Goal: Information Seeking & Learning: Learn about a topic

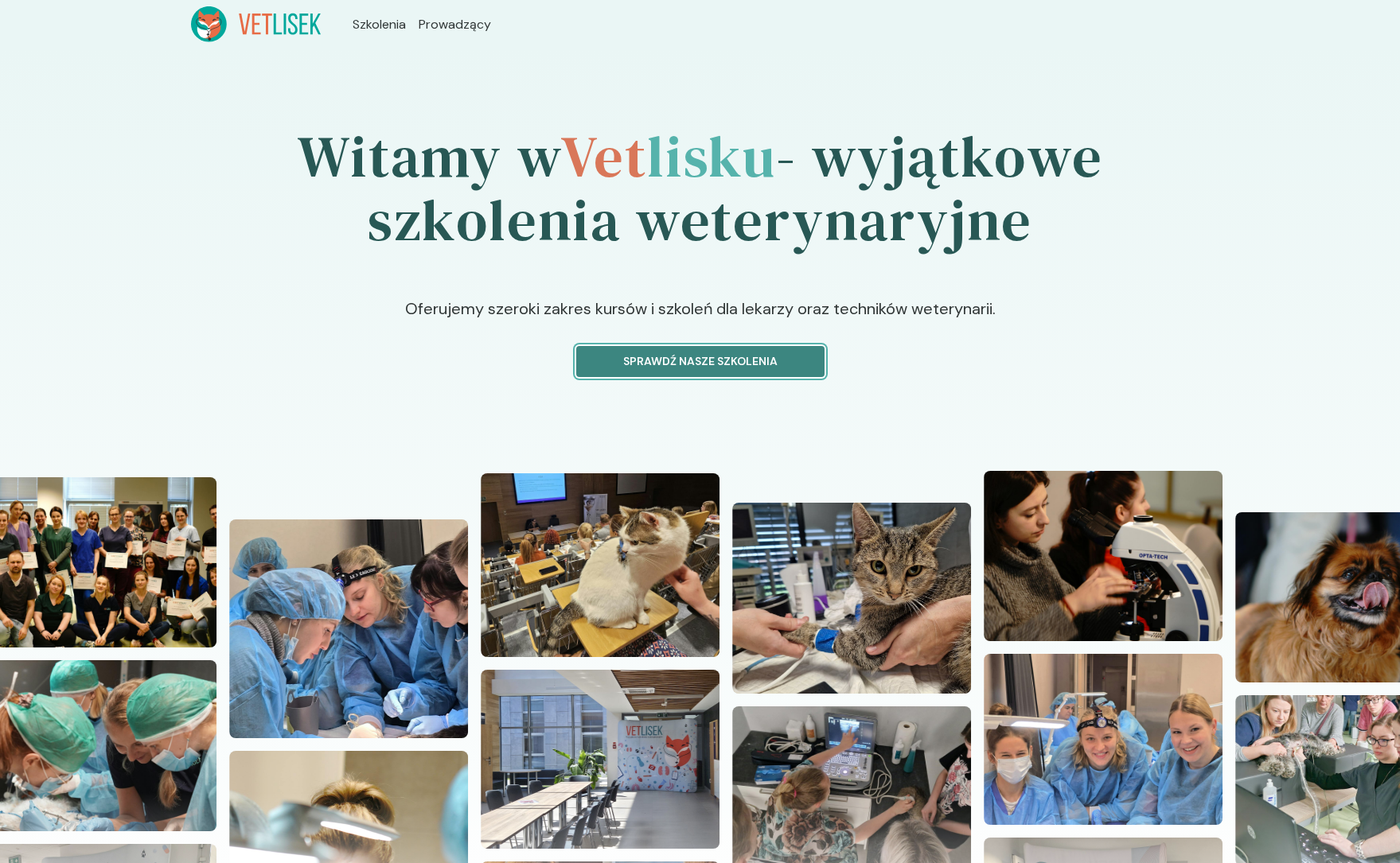
click at [790, 351] on button "Sprawdź nasze szkolenia" at bounding box center [700, 361] width 248 height 31
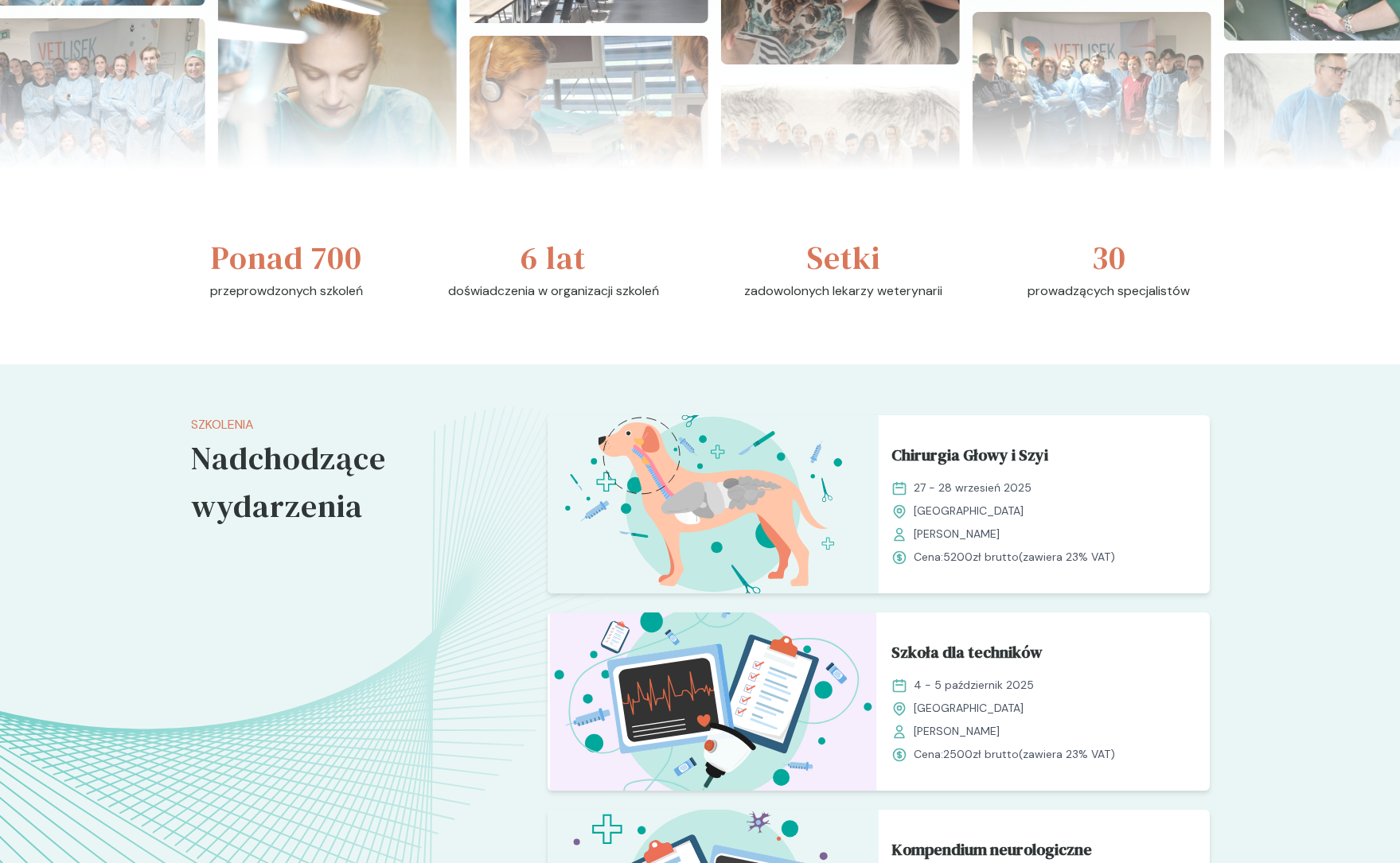
scroll to position [868, 0]
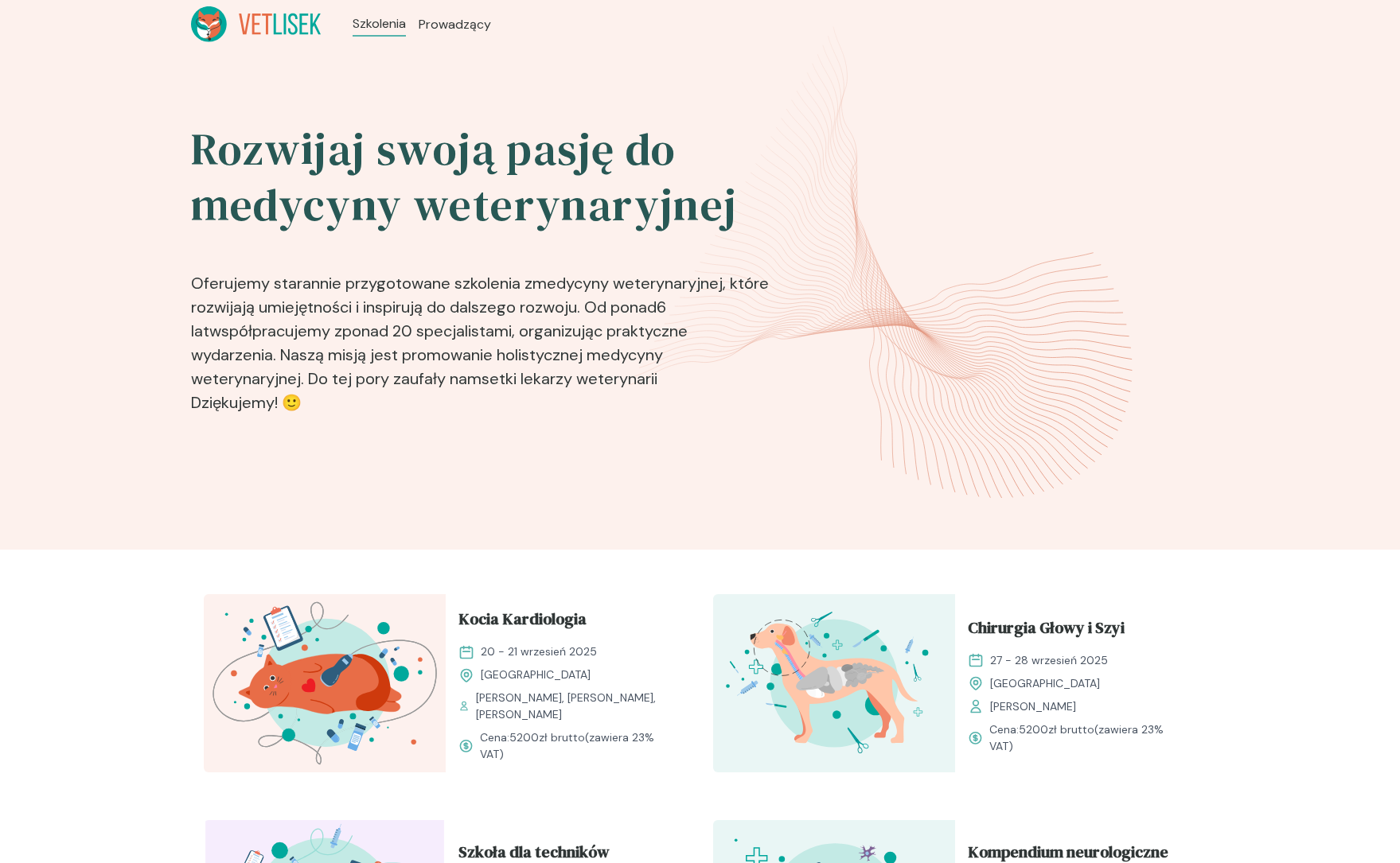
scroll to position [236, 0]
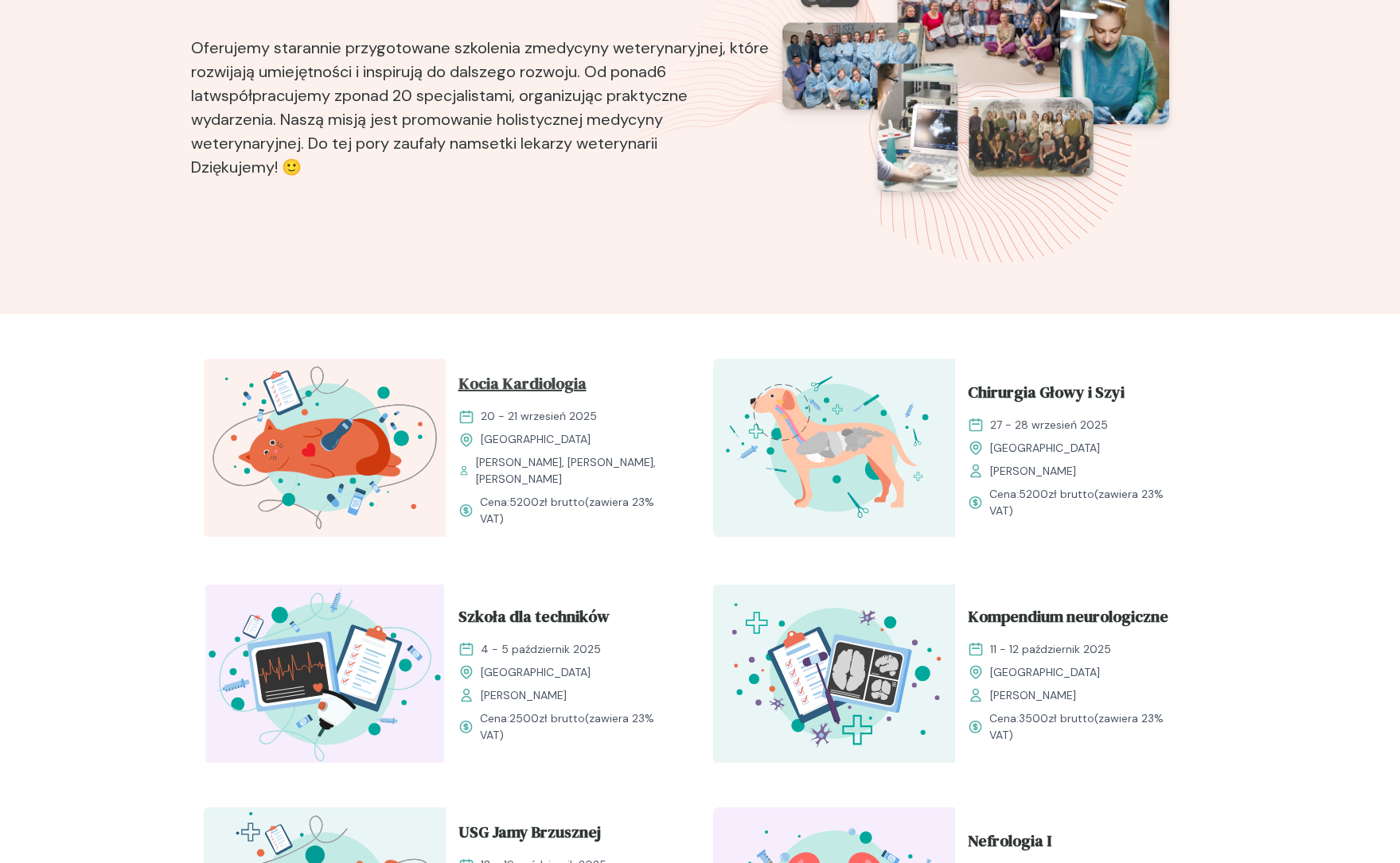
click at [549, 399] on span "Kocia Kardiologia" at bounding box center [523, 386] width 128 height 30
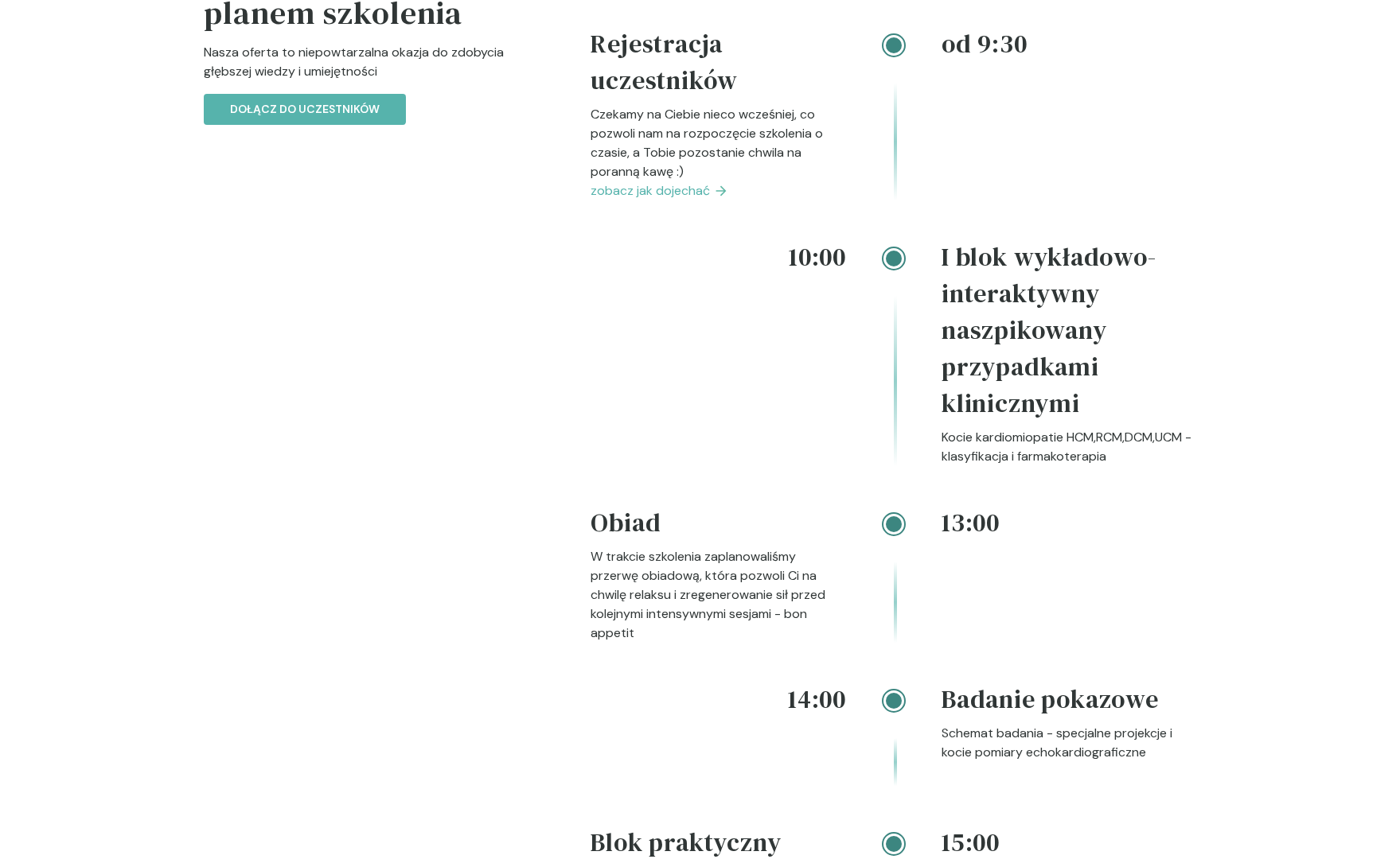
scroll to position [1671, 0]
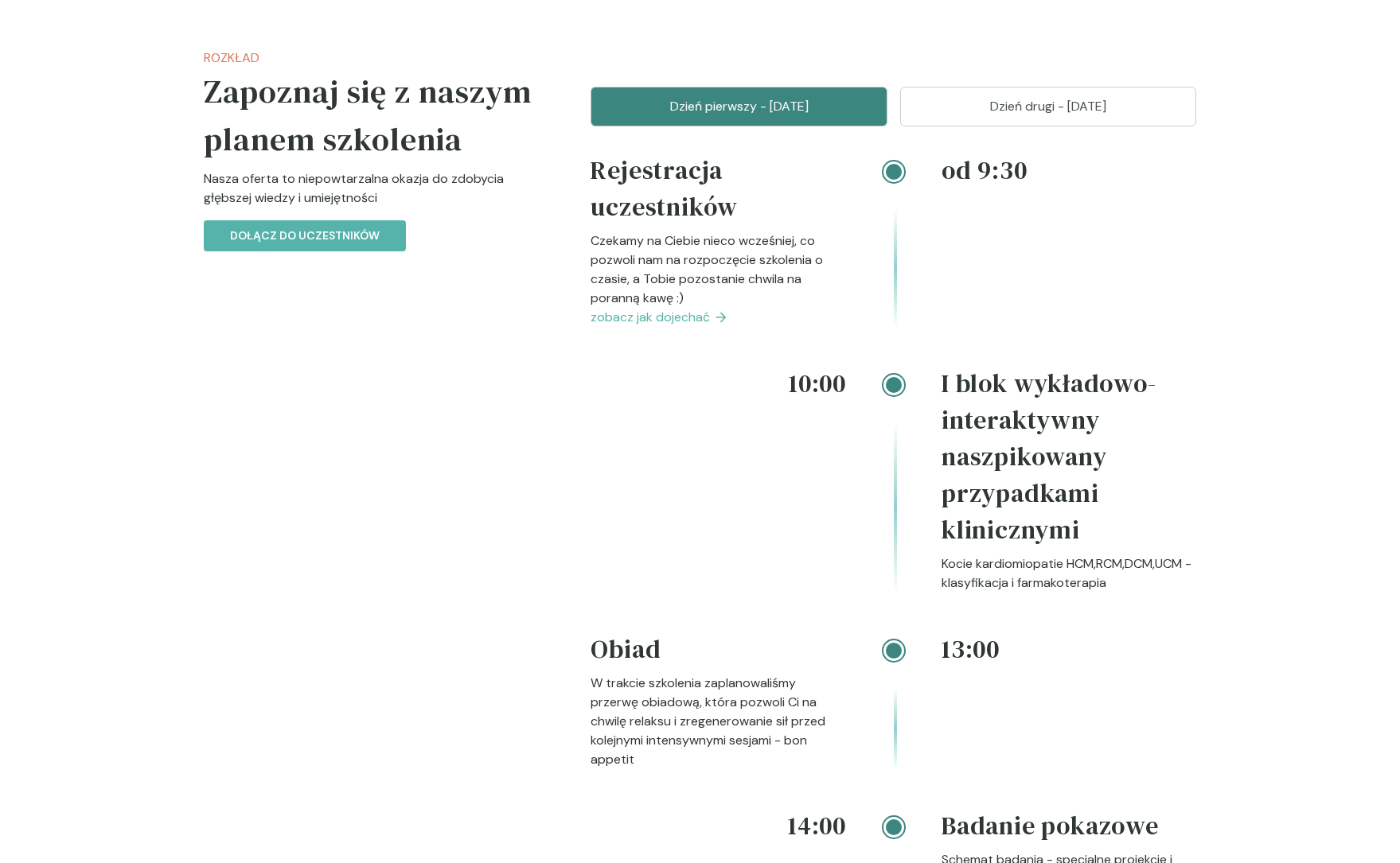
click at [974, 97] on p "Dzień drugi - [DATE]" at bounding box center [1048, 106] width 257 height 19
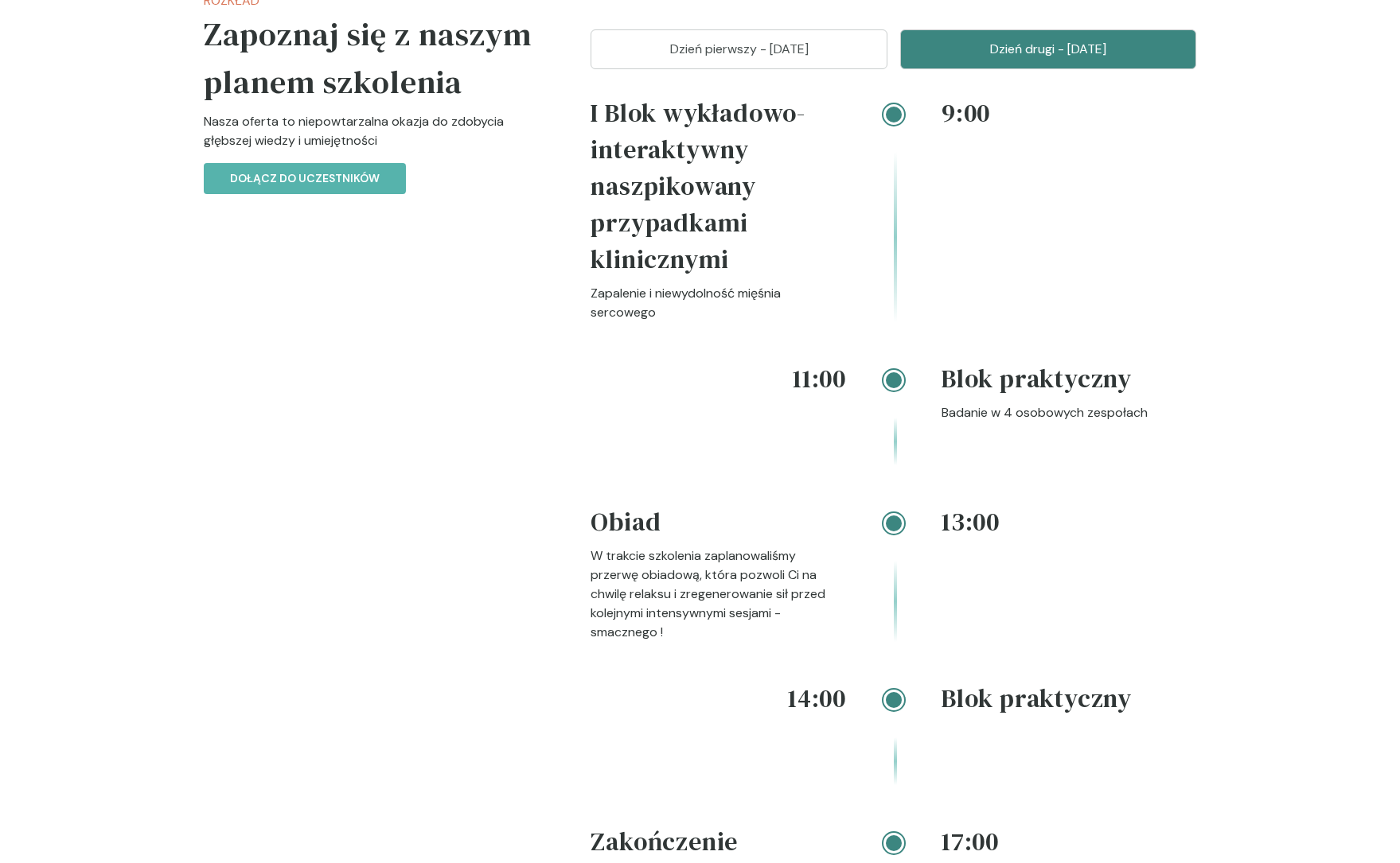
scroll to position [1742, 0]
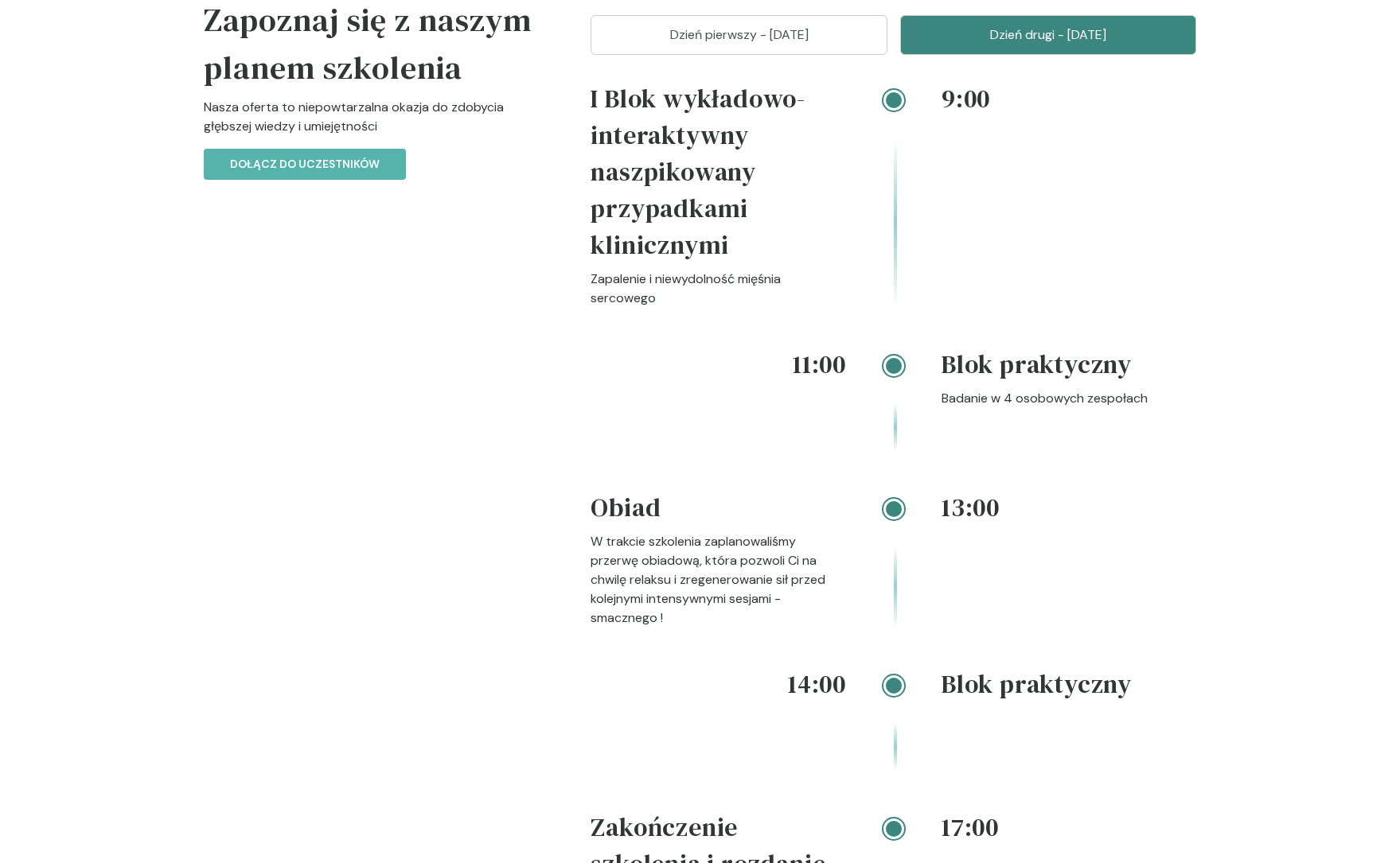
click at [682, 80] on h4 "I Blok wykładowo-interaktywny naszpikowany przypadkami klinicznymi" at bounding box center [718, 175] width 256 height 190
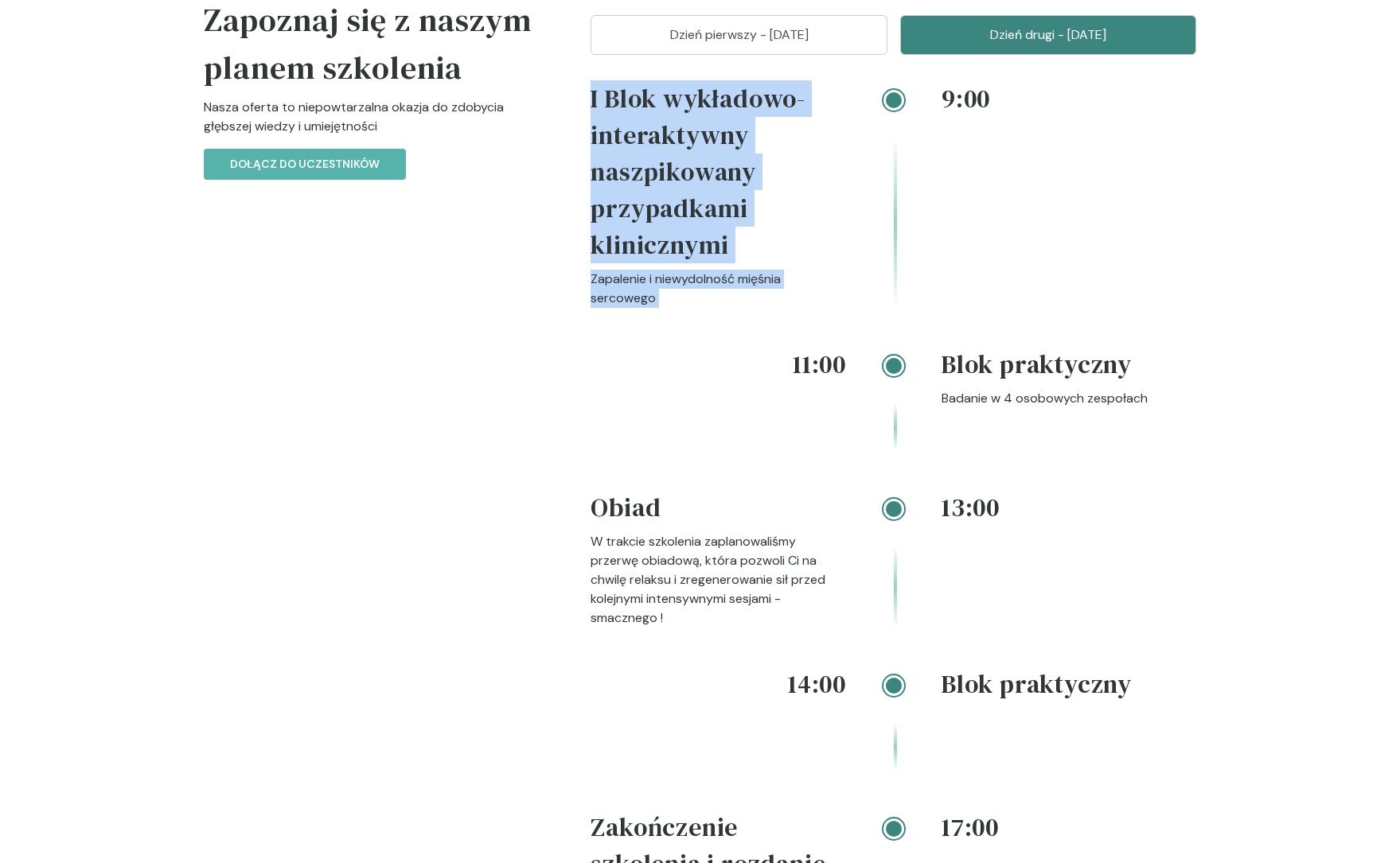
drag, startPoint x: 682, startPoint y: 77, endPoint x: 682, endPoint y: 269, distance: 192.0
click at [682, 269] on div "I Blok wykładowo-interaktywny naszpikowany przypadkami klinicznymi Zapalenie i …" at bounding box center [718, 194] width 256 height 227
click at [682, 269] on p "Zapalenie i niewydolność mięśnia sercowego" at bounding box center [718, 288] width 256 height 38
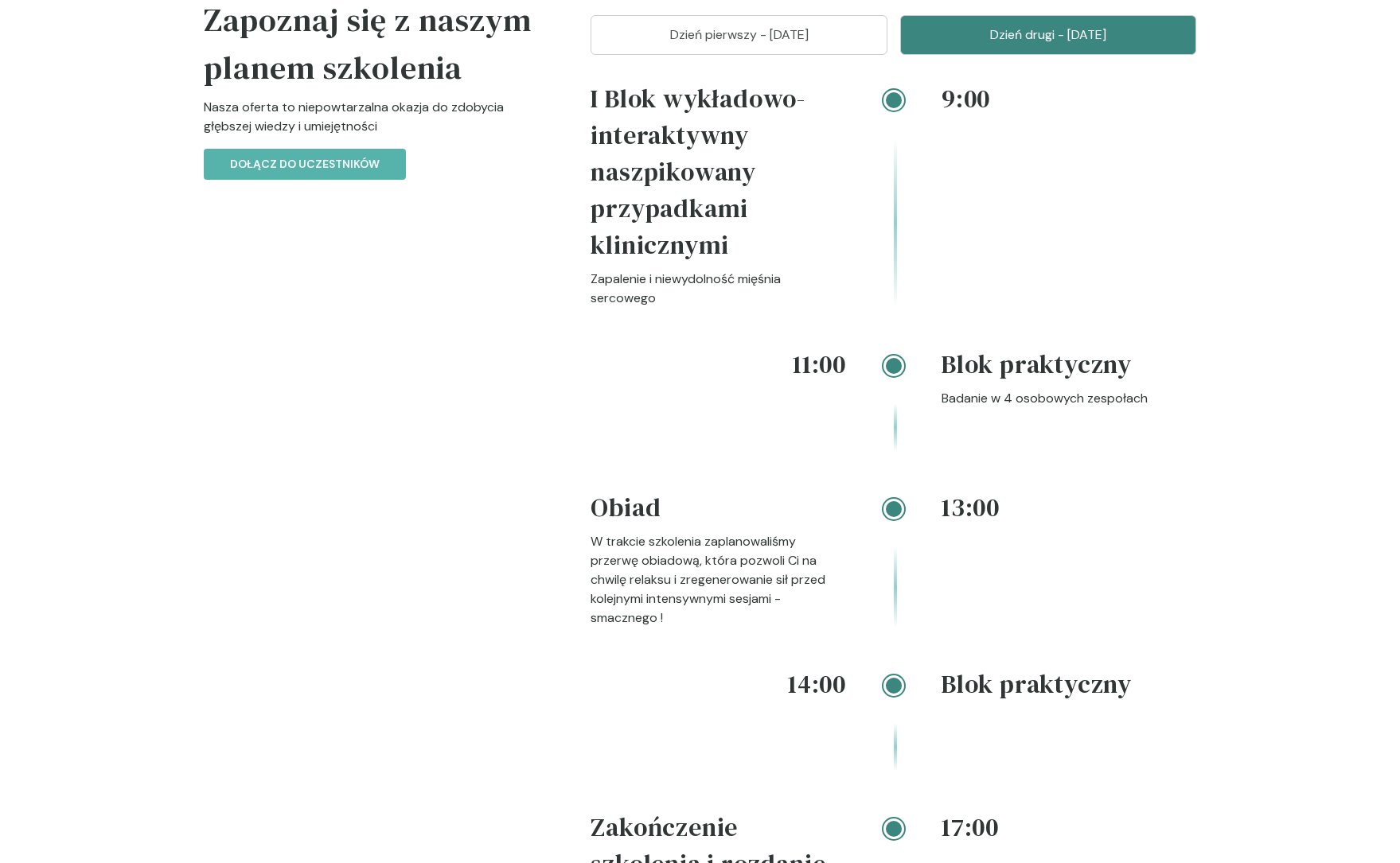
click at [965, 347] on h4 "Blok praktyczny" at bounding box center [1069, 367] width 256 height 43
drag, startPoint x: 965, startPoint y: 347, endPoint x: 1037, endPoint y: 366, distance: 74.5
click at [1037, 366] on div "Blok praktyczny Badanie w 4 osobowych zespołach" at bounding box center [1069, 398] width 256 height 105
click at [1037, 389] on p "Badanie w 4 osobowych zespołach" at bounding box center [1069, 398] width 256 height 19
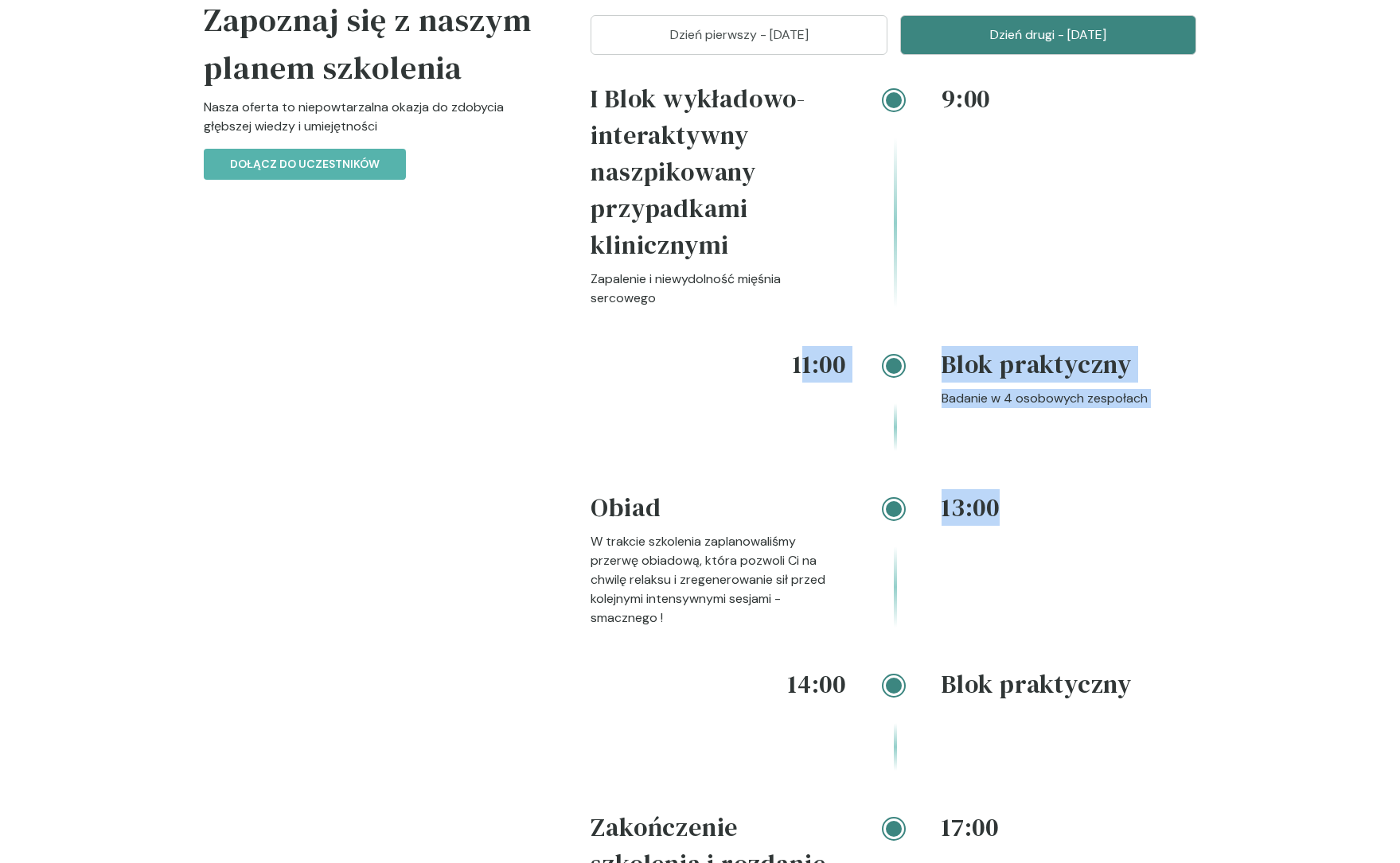
drag, startPoint x: 797, startPoint y: 346, endPoint x: 1029, endPoint y: 569, distance: 321.8
click at [1029, 569] on div "9:00 I Blok wykładowo-interaktywny naszpikowany przypadkami klinicznymi Zapalen…" at bounding box center [893, 569] width 606 height 978
click at [1029, 569] on div "13:00" at bounding box center [1069, 558] width 256 height 139
drag, startPoint x: 1029, startPoint y: 569, endPoint x: 707, endPoint y: 346, distance: 391.7
click at [707, 346] on div "9:00 I Blok wykładowo-interaktywny naszpikowany przypadkami klinicznymi Zapalen…" at bounding box center [893, 569] width 606 height 978
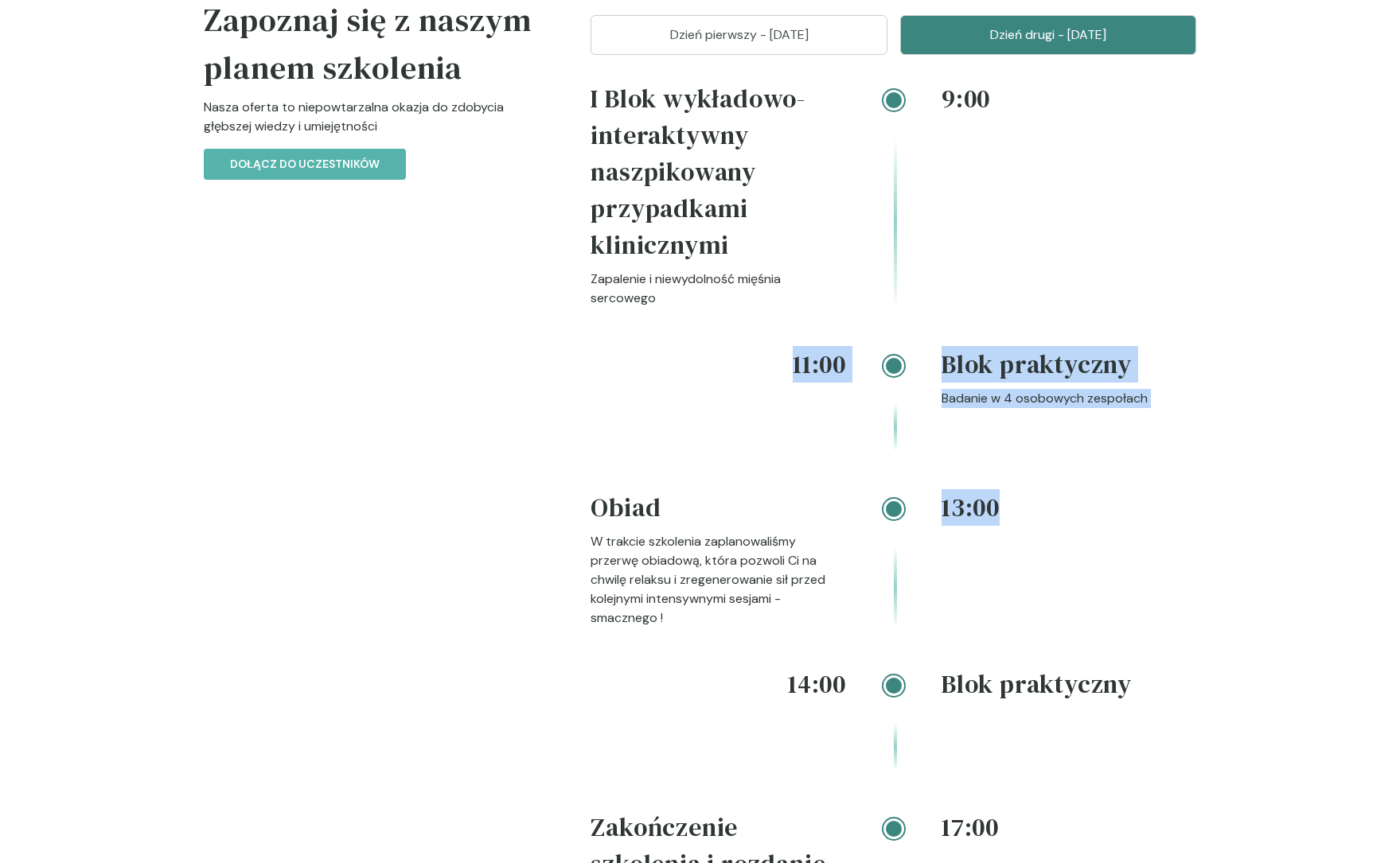
click at [707, 346] on h4 "11:00" at bounding box center [718, 364] width 256 height 37
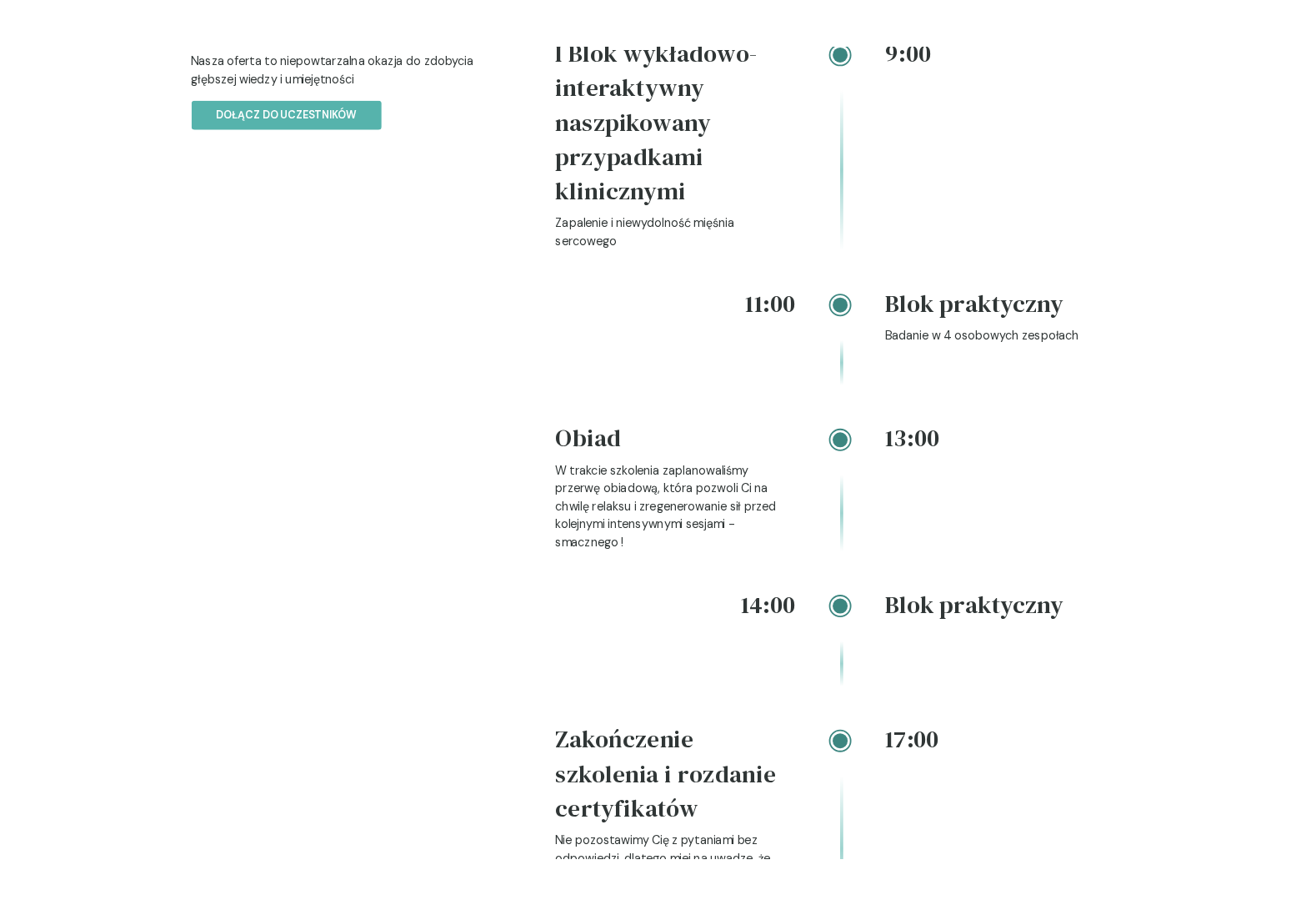
scroll to position [1970, 0]
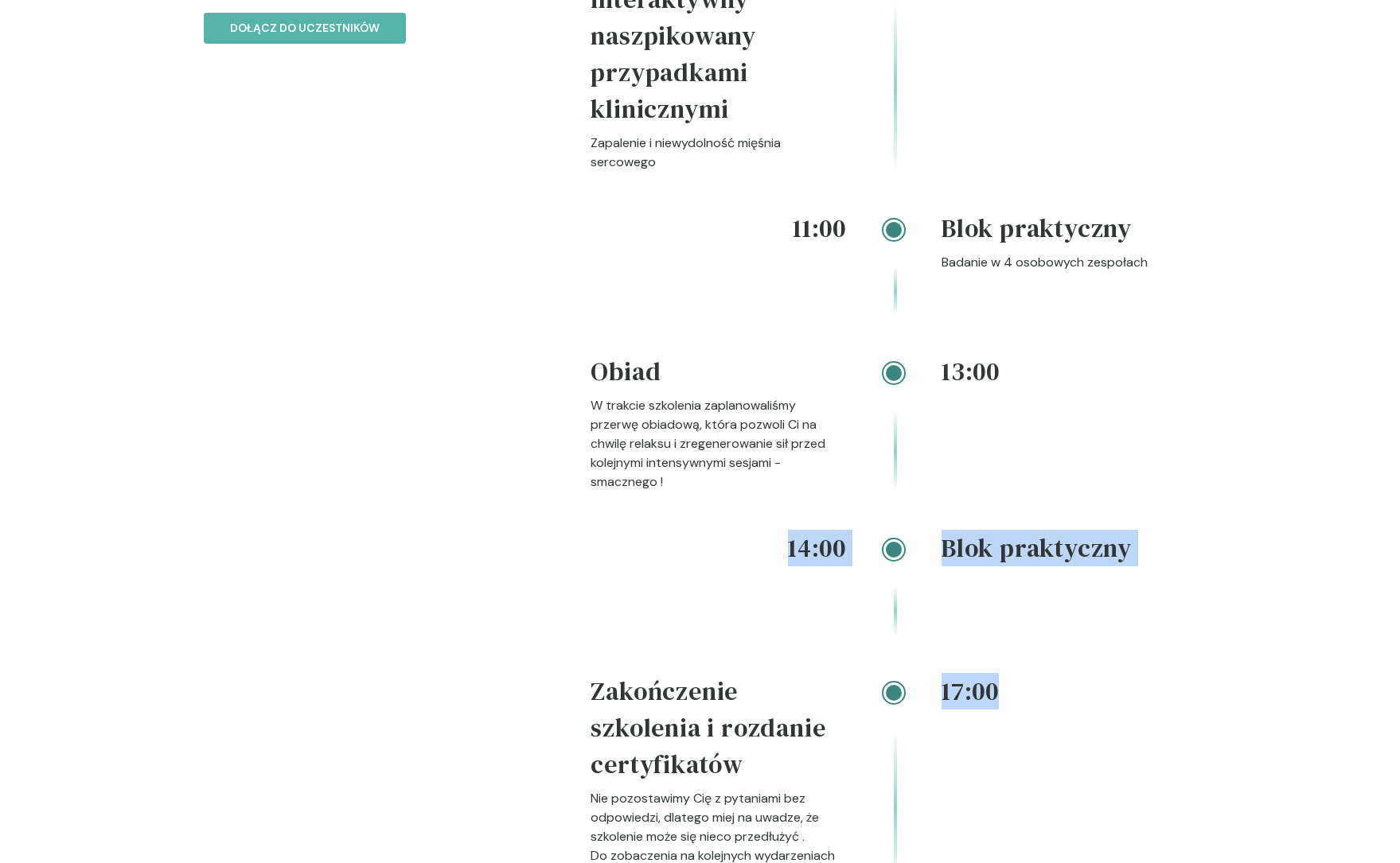
drag, startPoint x: 789, startPoint y: 539, endPoint x: 964, endPoint y: 686, distance: 228.5
click at [964, 686] on div "9:00 I Blok wykładowo-interaktywny naszpikowany przypadkami klinicznymi Zapalen…" at bounding box center [893, 433] width 606 height 978
click at [964, 686] on div "17:00" at bounding box center [1069, 778] width 256 height 212
drag, startPoint x: 1005, startPoint y: 663, endPoint x: 739, endPoint y: 515, distance: 304.4
click at [739, 515] on div "9:00 I Blok wykładowo-interaktywny naszpikowany przypadkami klinicznymi Zapalen…" at bounding box center [893, 433] width 606 height 978
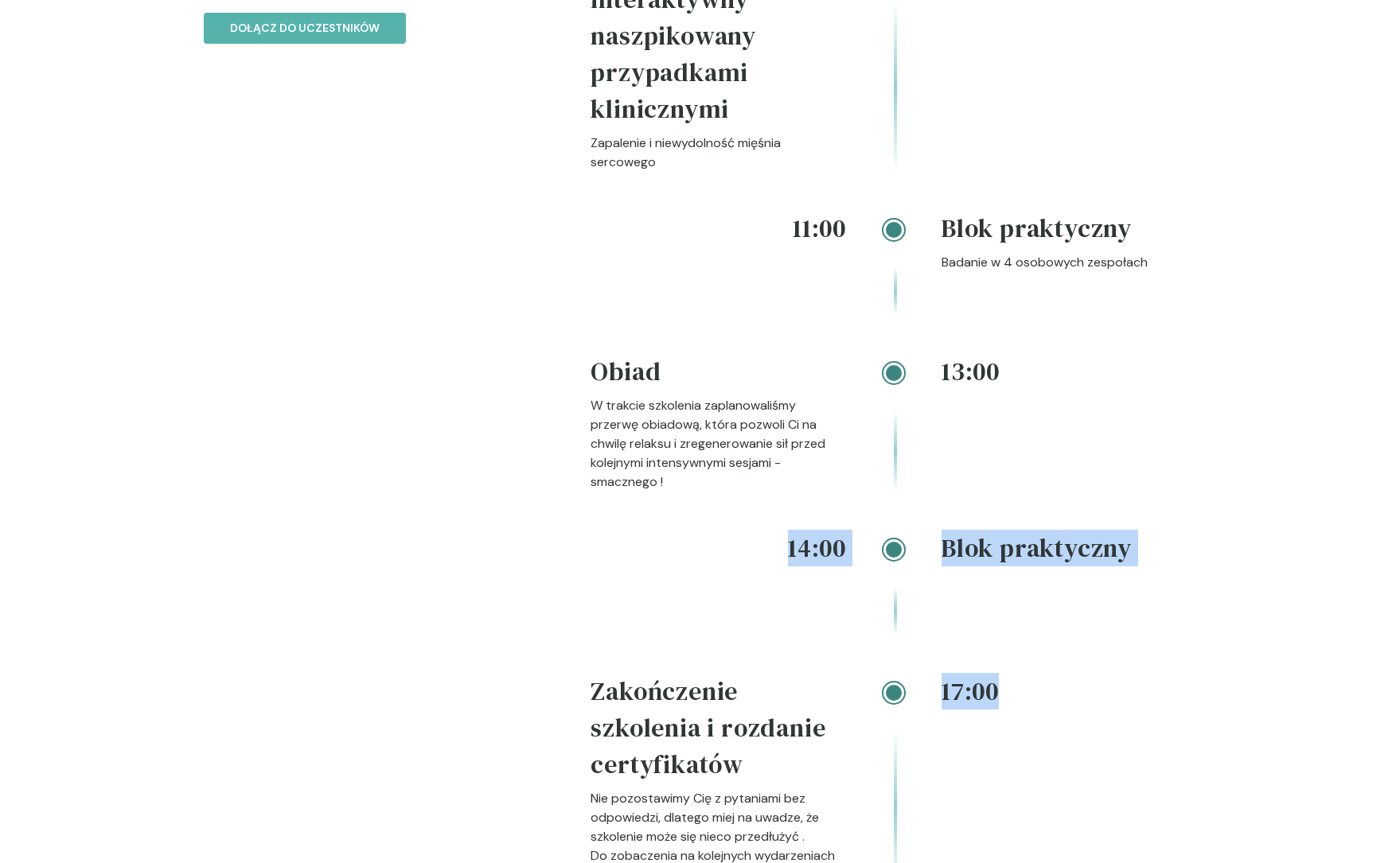
click at [754, 530] on h4 "14:00" at bounding box center [718, 548] width 256 height 37
drag, startPoint x: 755, startPoint y: 518, endPoint x: 1123, endPoint y: 744, distance: 431.9
click at [1123, 744] on div "9:00 I Blok wykładowo-interaktywny naszpikowany przypadkami klinicznymi Zapalen…" at bounding box center [893, 433] width 606 height 978
click at [1123, 744] on div "17:00" at bounding box center [1069, 778] width 256 height 212
drag, startPoint x: 1123, startPoint y: 744, endPoint x: 761, endPoint y: 512, distance: 430.0
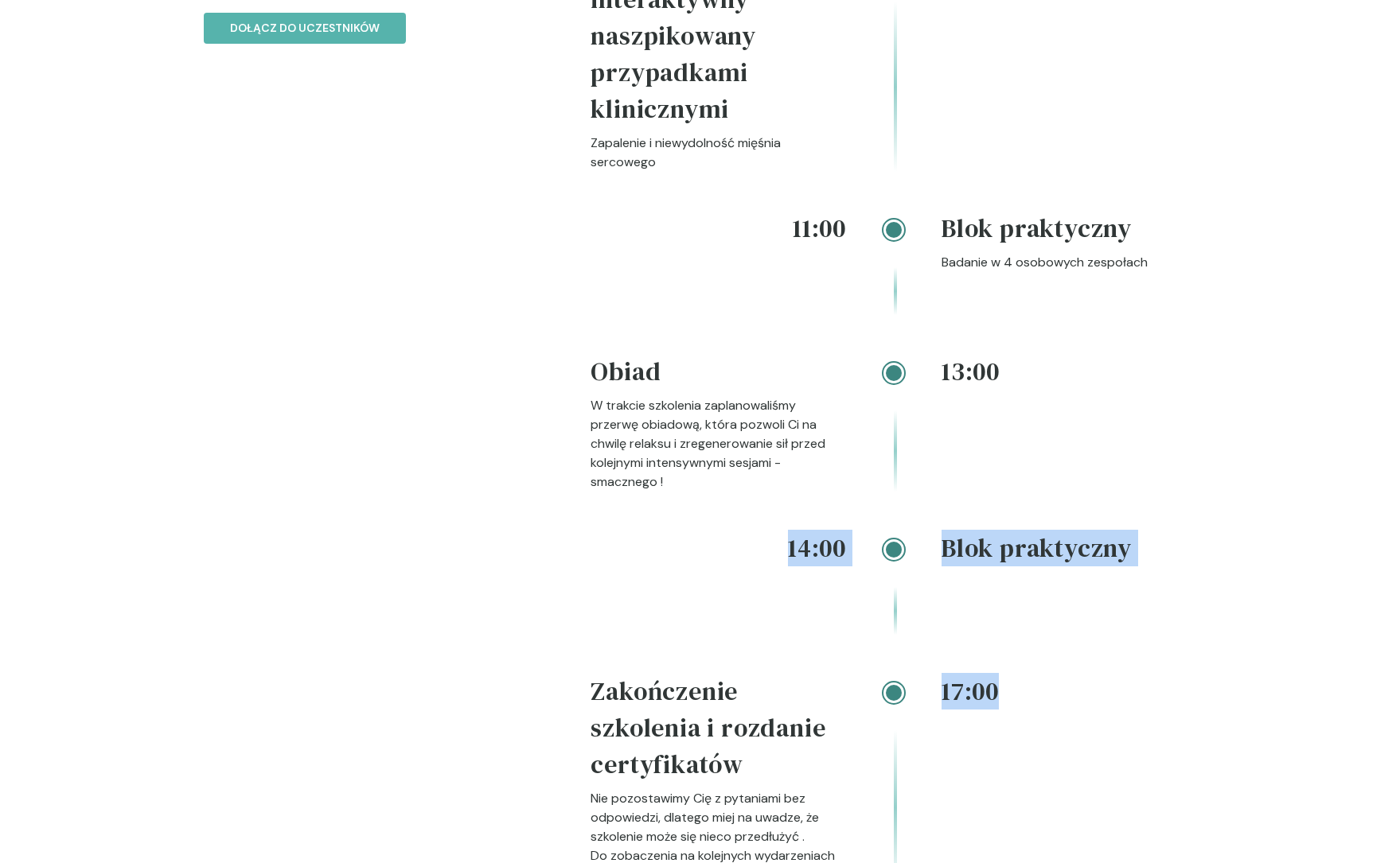
click at [761, 512] on div "9:00 I Blok wykładowo-interaktywny naszpikowany przypadkami klinicznymi Zapalen…" at bounding box center [893, 433] width 606 height 978
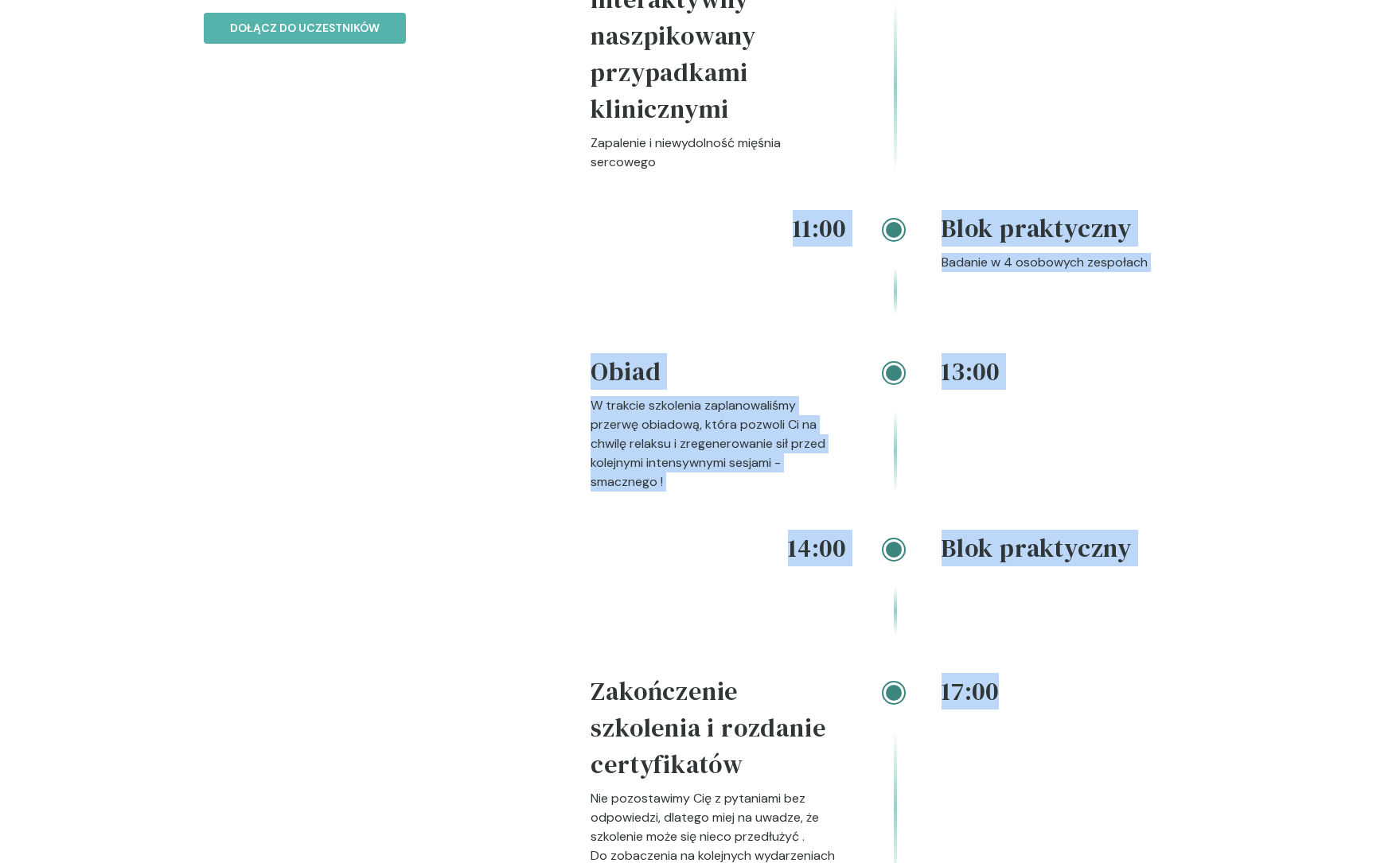
drag, startPoint x: 747, startPoint y: 209, endPoint x: 1034, endPoint y: 681, distance: 552.4
click at [1034, 681] on div "9:00 I Blok wykładowo-interaktywny naszpikowany przypadkami klinicznymi Zapalen…" at bounding box center [893, 433] width 606 height 978
click at [1034, 681] on h4 "17:00" at bounding box center [1069, 691] width 256 height 37
drag, startPoint x: 1036, startPoint y: 716, endPoint x: 767, endPoint y: 190, distance: 590.8
click at [767, 190] on div "9:00 I Blok wykładowo-interaktywny naszpikowany przypadkami klinicznymi Zapalen…" at bounding box center [893, 433] width 606 height 978
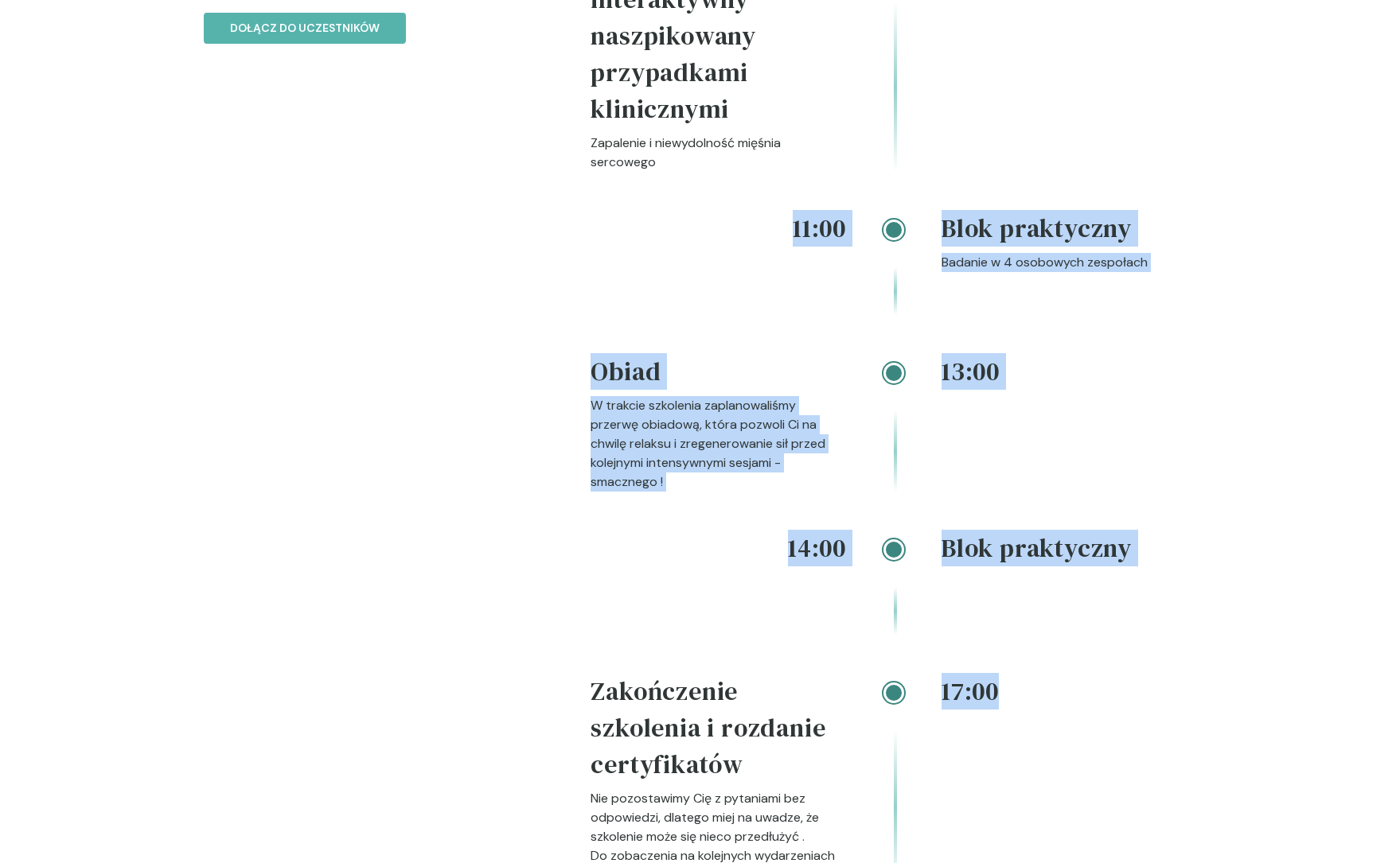
click at [768, 210] on h4 "11:00" at bounding box center [718, 228] width 256 height 37
drag, startPoint x: 851, startPoint y: 327, endPoint x: 988, endPoint y: 741, distance: 436.1
click at [988, 741] on div "9:00 I Blok wykładowo-interaktywny naszpikowany przypadkami klinicznymi Zapalen…" at bounding box center [893, 433] width 606 height 978
click at [988, 741] on div "17:00" at bounding box center [1069, 778] width 256 height 212
drag, startPoint x: 1026, startPoint y: 500, endPoint x: 820, endPoint y: 196, distance: 367.2
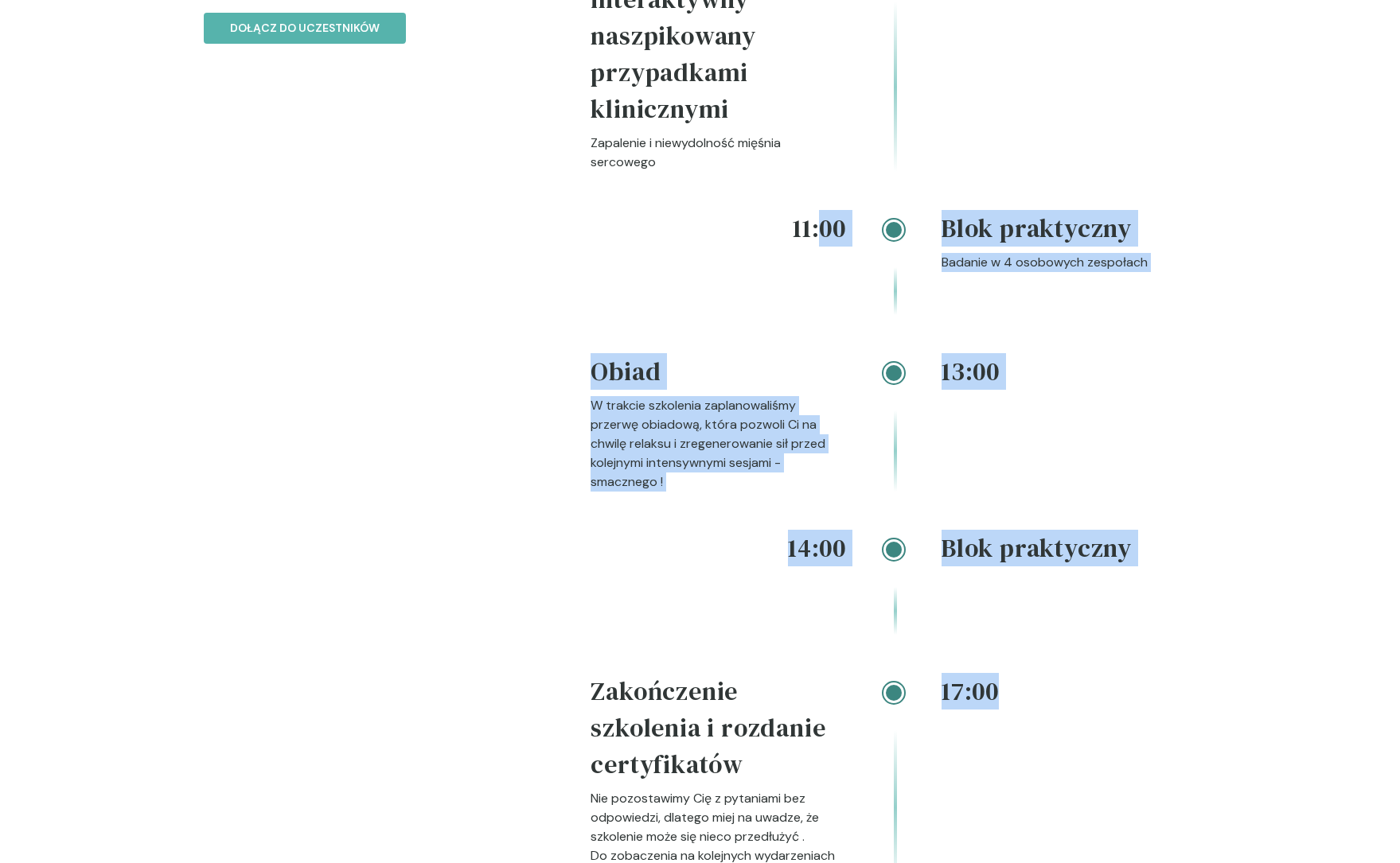
click at [820, 196] on div "9:00 I Blok wykładowo-interaktywny naszpikowany przypadkami klinicznymi Zapalen…" at bounding box center [893, 433] width 606 height 978
click at [820, 210] on h4 "11:00" at bounding box center [718, 228] width 256 height 37
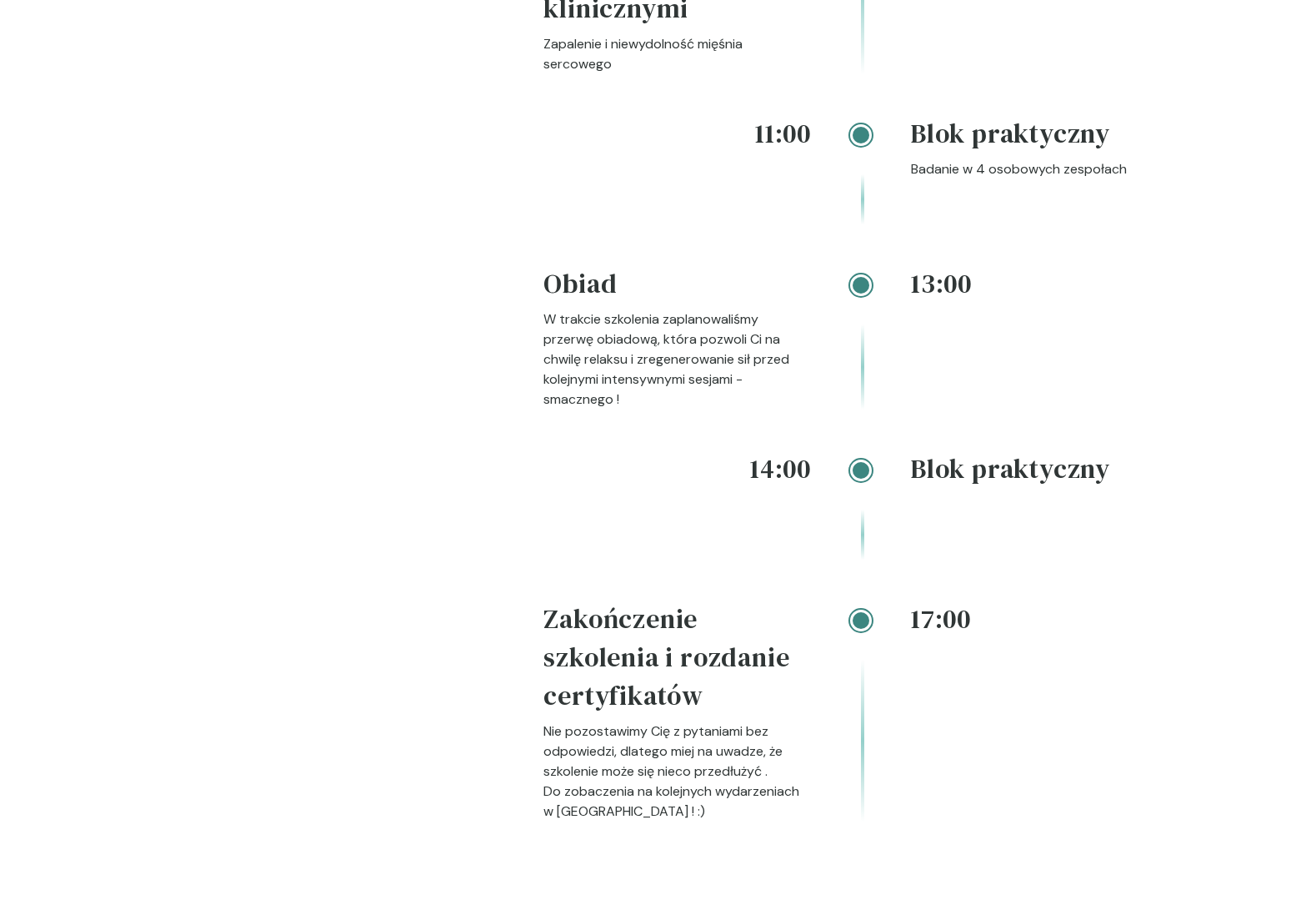
scroll to position [2086, 0]
